Goal: Task Accomplishment & Management: Use online tool/utility

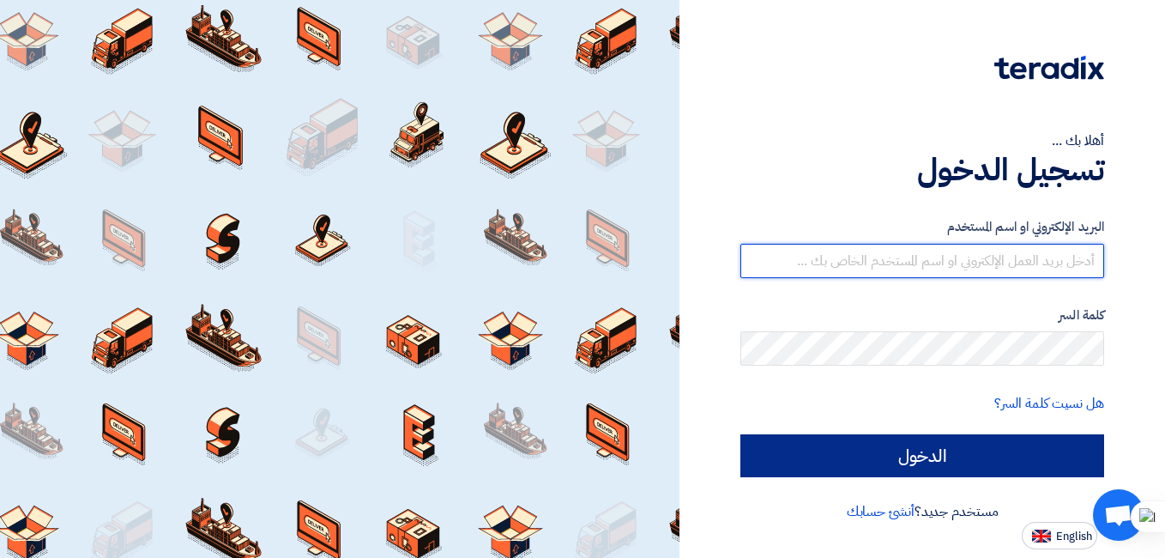
type input "[EMAIL_ADDRESS][DOMAIN_NAME]"
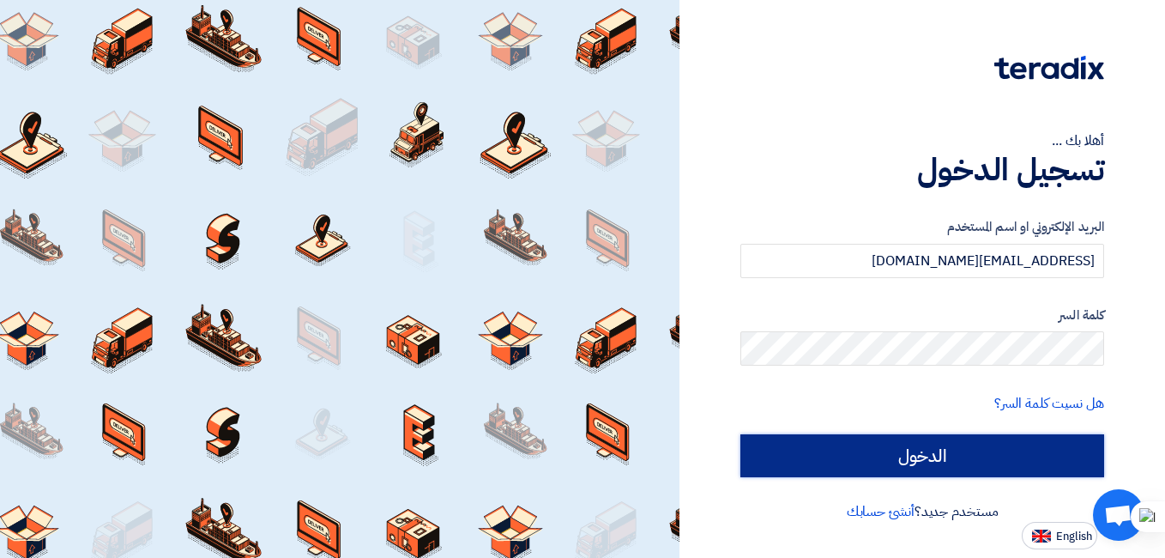
click at [931, 472] on input "الدخول" at bounding box center [923, 455] width 364 height 43
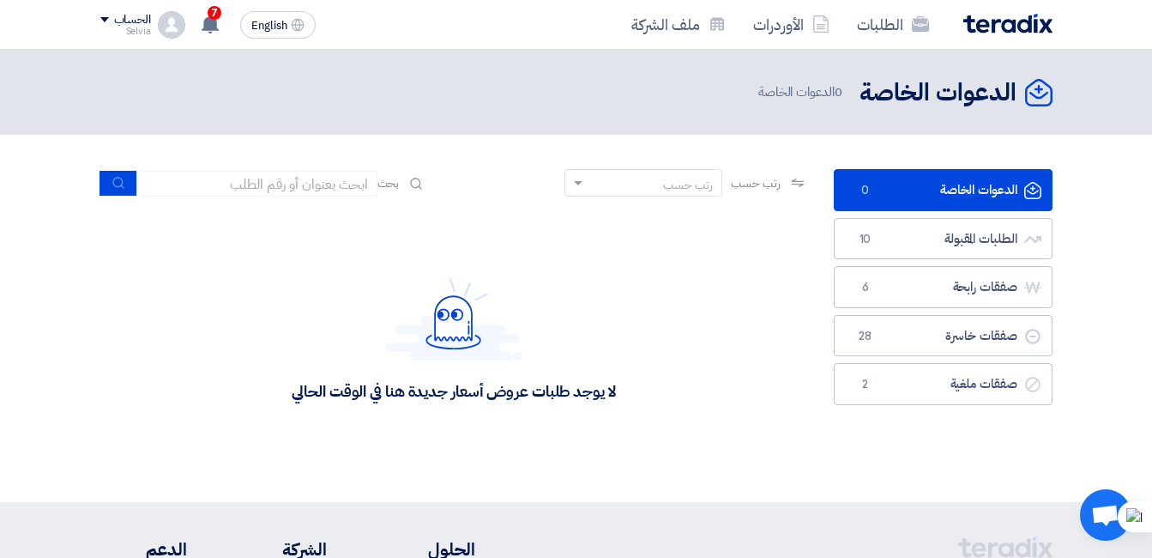
click at [754, 304] on div "لا يوجد طلبات عروض أسعار جديدة هنا في الوقت الحالي" at bounding box center [454, 338] width 708 height 257
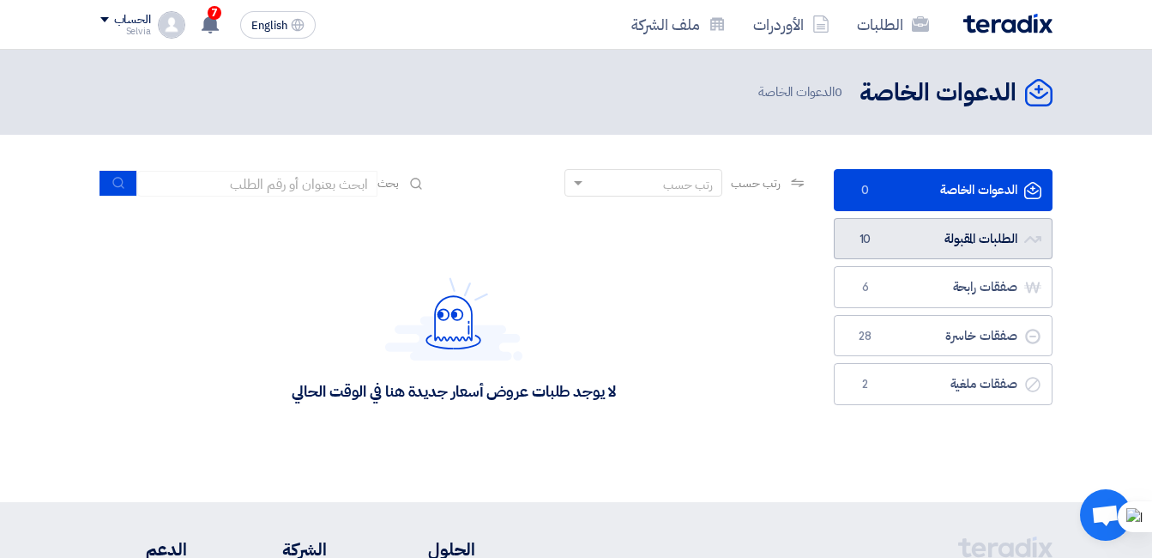
click at [966, 241] on link "الطلبات المقبولة الطلبات المقبولة 10" at bounding box center [943, 239] width 219 height 42
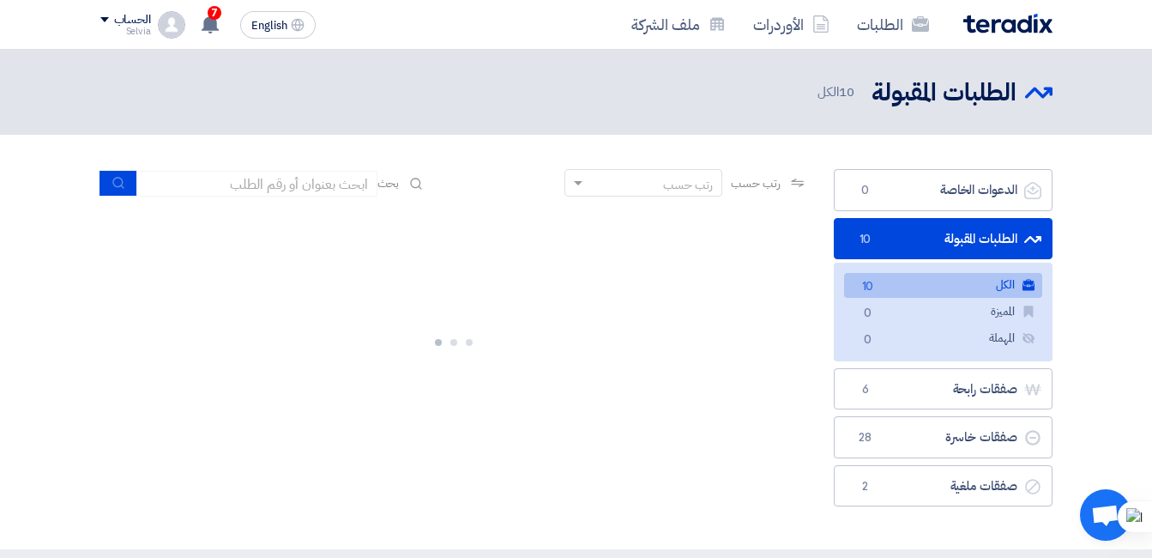
click at [924, 238] on link "الطلبات المقبولة الطلبات المقبولة 10" at bounding box center [943, 239] width 219 height 42
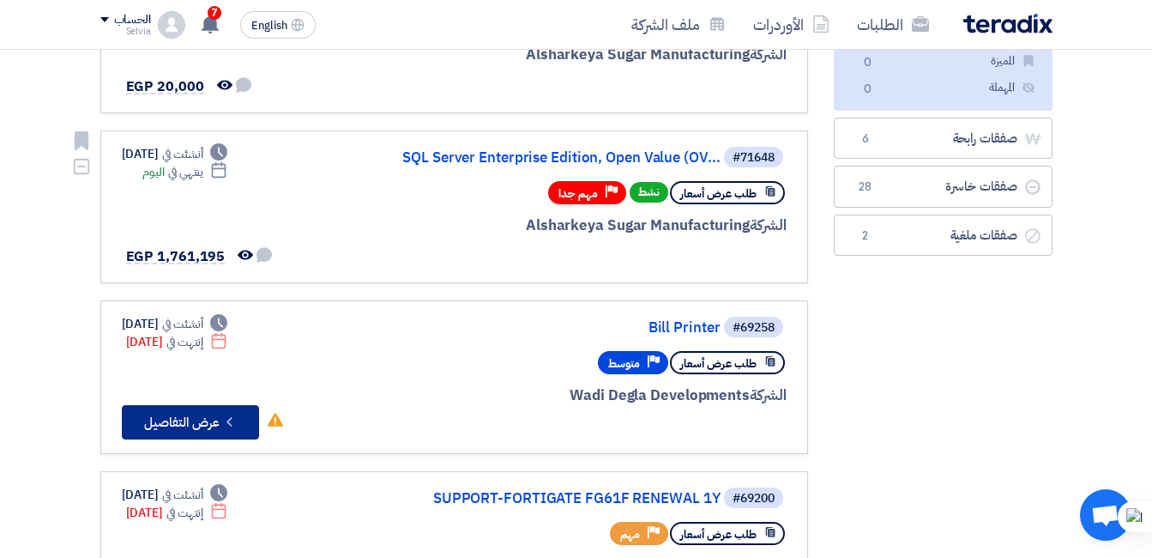
scroll to position [257, 0]
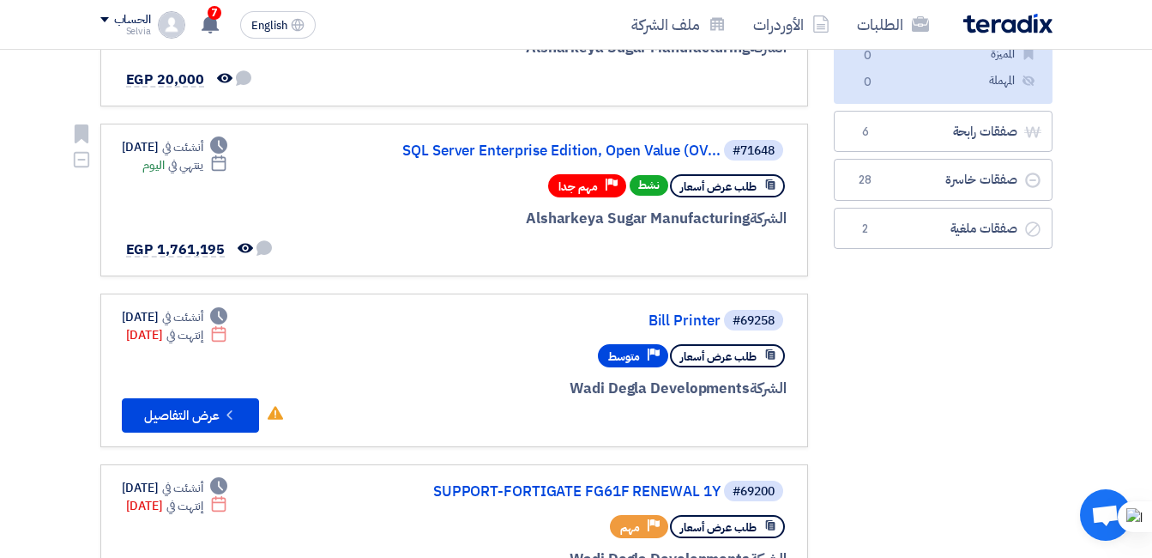
click at [362, 187] on div "#71648 SQL Server Enterprise Edition, Open Value (OV... طلب عرض أسعار نشط Prior…" at bounding box center [454, 200] width 665 height 124
click at [455, 152] on link "SQL Server Enterprise Edition, Open Value (OV..." at bounding box center [549, 150] width 343 height 15
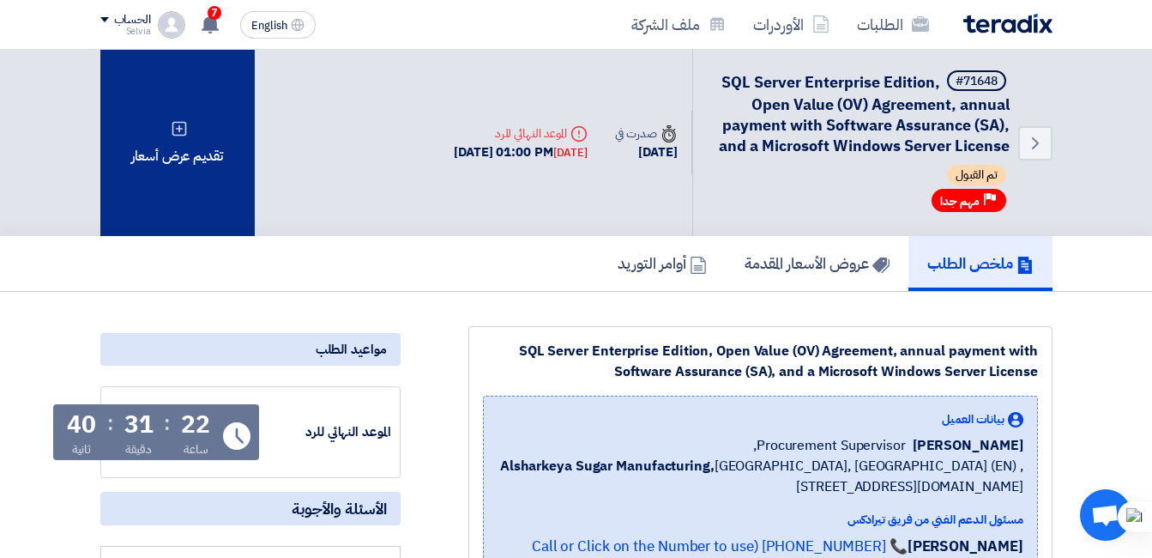
click at [196, 176] on div "تقديم عرض أسعار" at bounding box center [177, 143] width 154 height 186
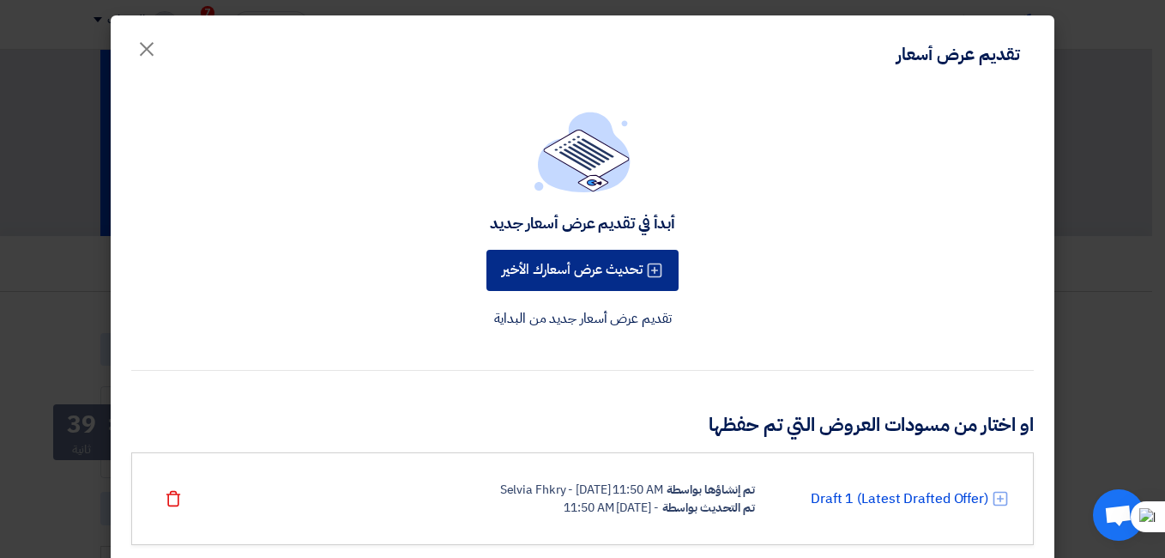
click at [621, 272] on button "تحديث عرض أسعارك الأخير" at bounding box center [583, 270] width 192 height 41
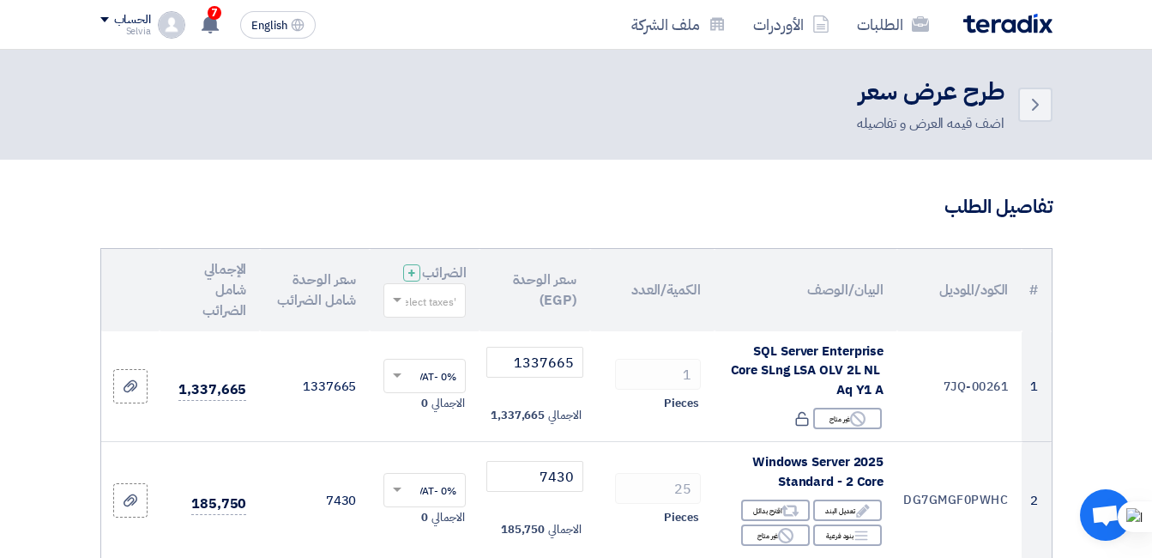
click at [729, 85] on div "Back طرح عرض سعر اضف قيمه العرض و تفاصيله" at bounding box center [576, 105] width 952 height 58
